Goal: Task Accomplishment & Management: Manage account settings

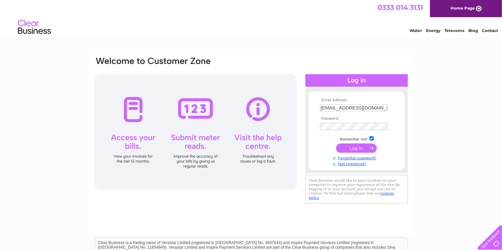
click at [347, 150] on input "submit" at bounding box center [356, 148] width 41 height 9
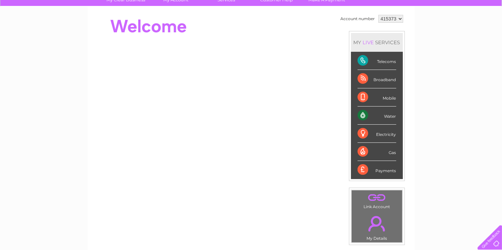
scroll to position [70, 0]
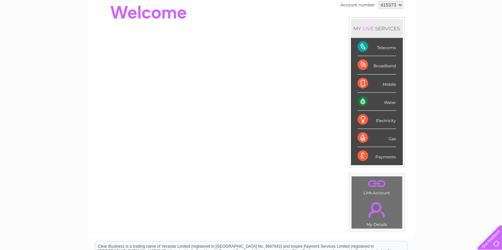
click at [376, 101] on div "Water" at bounding box center [376, 102] width 39 height 18
click at [360, 101] on div "Water" at bounding box center [376, 102] width 39 height 18
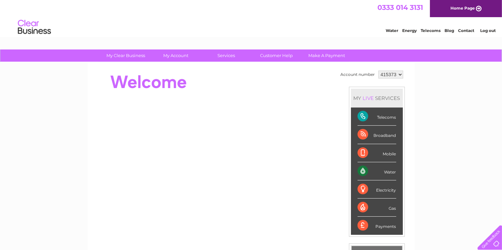
scroll to position [0, 0]
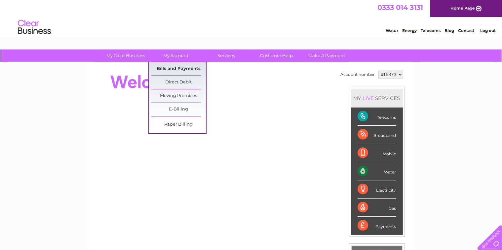
click at [177, 68] on link "Bills and Payments" at bounding box center [178, 68] width 54 height 13
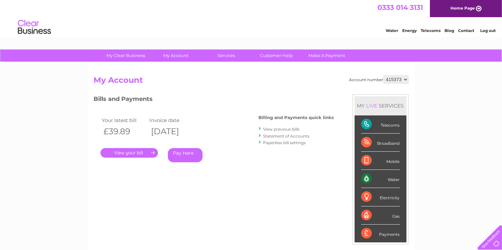
click at [138, 153] on link "." at bounding box center [128, 153] width 57 height 10
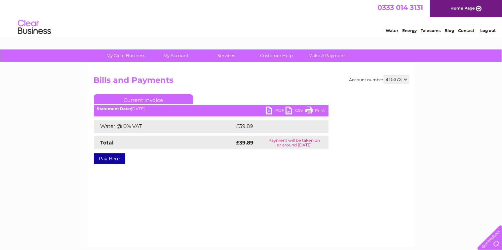
click at [269, 110] on link "PDF" at bounding box center [276, 112] width 20 height 10
